Goal: Navigation & Orientation: Find specific page/section

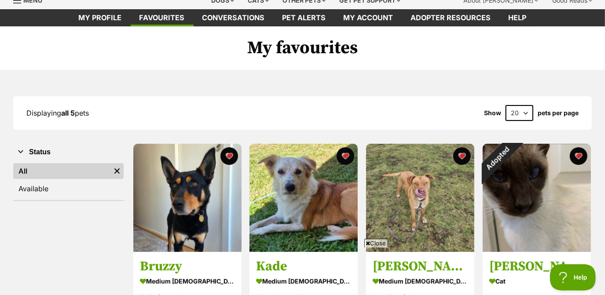
scroll to position [34, 0]
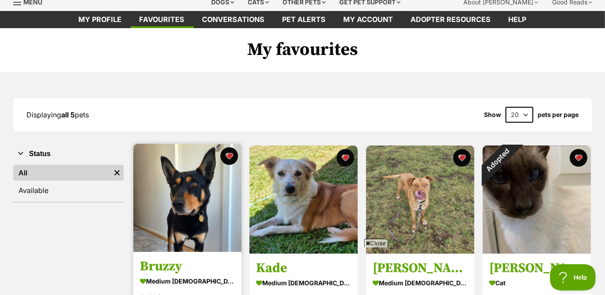
click at [202, 215] on img at bounding box center [187, 198] width 108 height 108
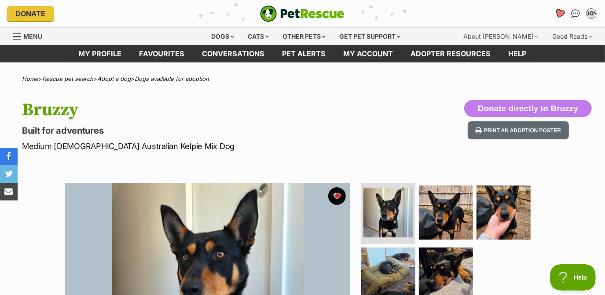
click at [561, 10] on icon "Favourites" at bounding box center [560, 13] width 12 height 11
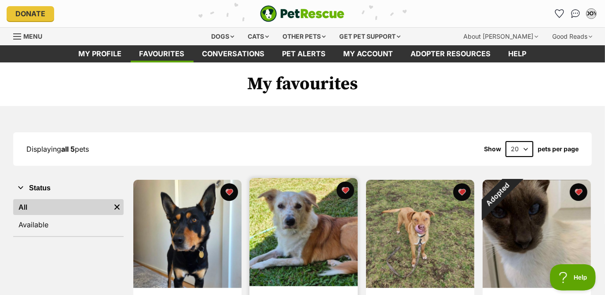
click at [297, 228] on img at bounding box center [304, 232] width 108 height 108
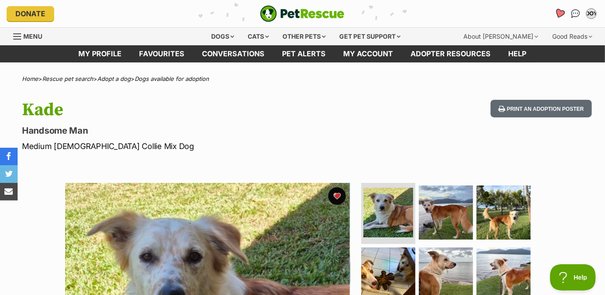
click at [560, 12] on icon "Favourites" at bounding box center [560, 13] width 11 height 10
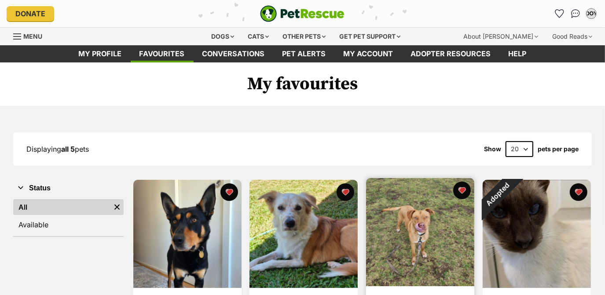
click at [403, 214] on img at bounding box center [420, 232] width 108 height 108
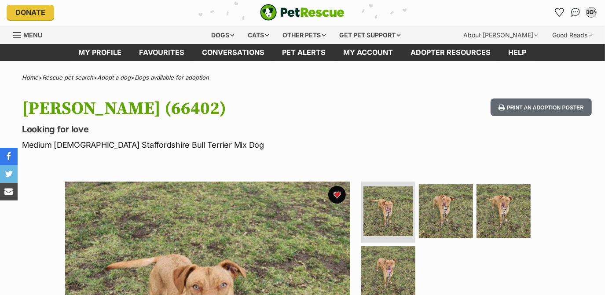
click at [561, 5] on li "Account quick links" at bounding box center [560, 12] width 14 height 14
click at [560, 9] on icon "Favourites" at bounding box center [560, 12] width 11 height 10
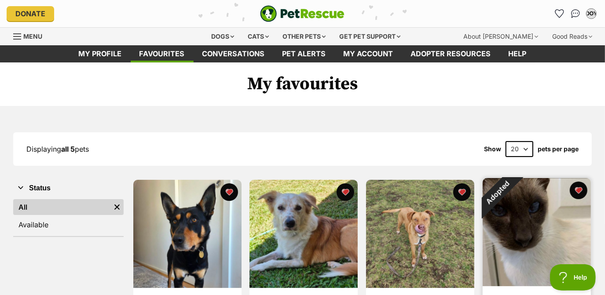
click at [513, 217] on img at bounding box center [537, 232] width 108 height 108
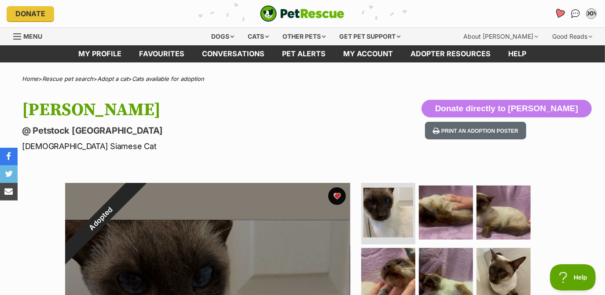
click at [558, 18] on link "Favourites" at bounding box center [560, 14] width 18 height 18
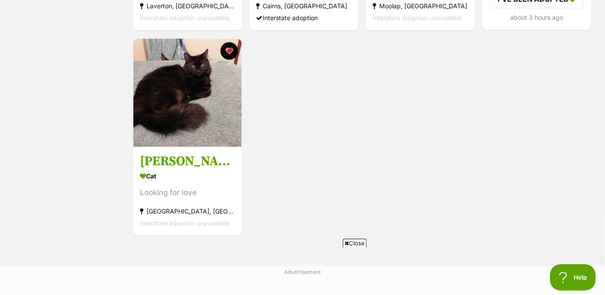
scroll to position [347, 0]
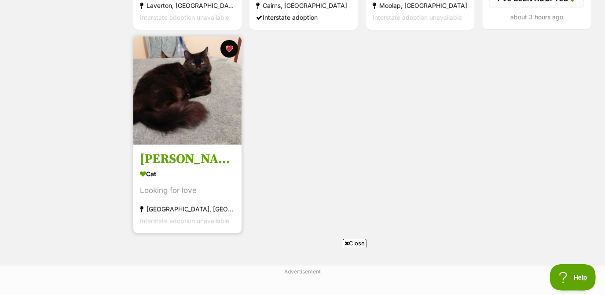
click at [210, 107] on img at bounding box center [187, 91] width 108 height 108
